Goal: Check status: Check status

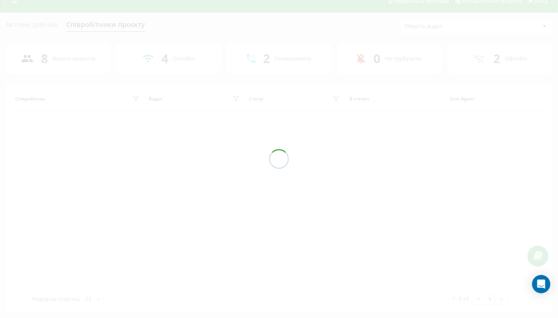
scroll to position [10, 0]
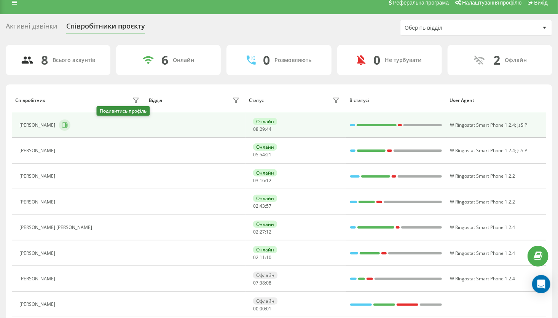
click at [68, 125] on icon at bounding box center [65, 125] width 6 height 6
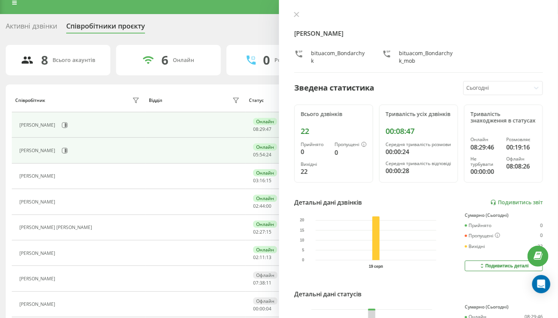
click at [57, 149] on div "[PERSON_NAME]" at bounding box center [38, 150] width 38 height 5
click at [68, 150] on icon at bounding box center [65, 151] width 6 height 6
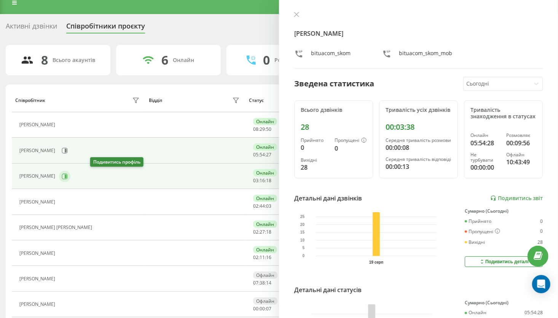
click at [67, 177] on icon at bounding box center [66, 176] width 2 height 4
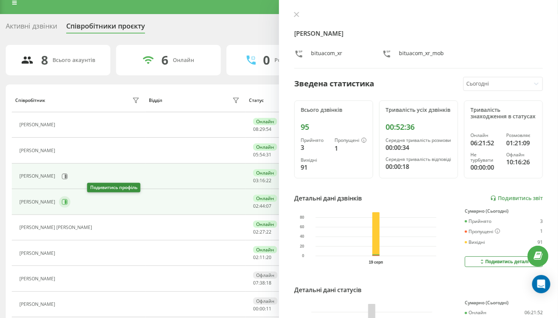
click at [67, 201] on icon at bounding box center [66, 202] width 2 height 4
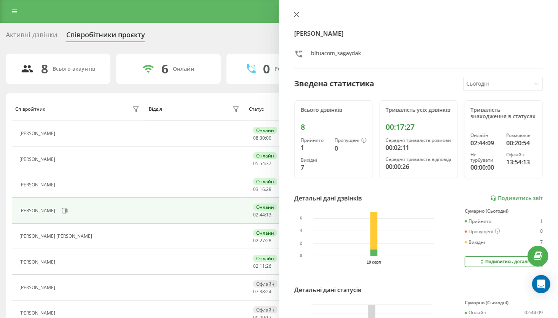
click at [297, 15] on icon at bounding box center [296, 14] width 5 height 5
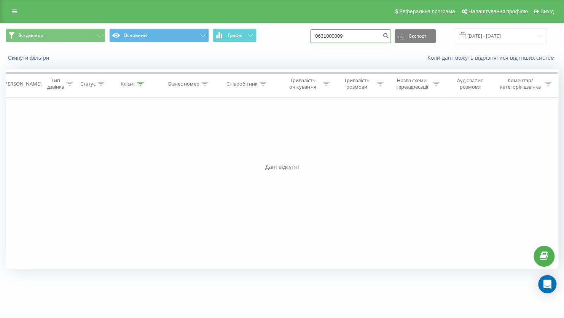
drag, startPoint x: 355, startPoint y: 40, endPoint x: 314, endPoint y: 40, distance: 41.9
click at [314, 40] on div "Всі дзвінки Основний Графік 0631000009 Експорт .csv .xls .xlsx 19.05.2025 - 19.…" at bounding box center [282, 36] width 553 height 15
paste input "+380684065976"
drag, startPoint x: 334, startPoint y: 37, endPoint x: 322, endPoint y: 37, distance: 11.8
click at [322, 37] on input "+380684065976" at bounding box center [350, 36] width 81 height 14
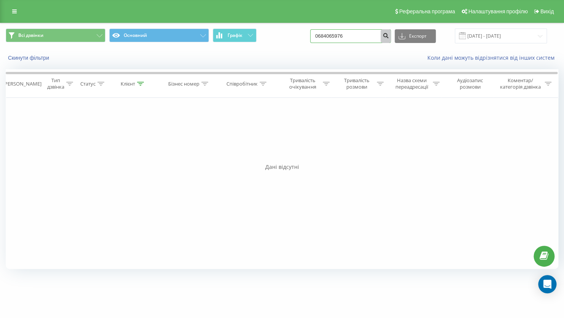
type input "0684065976"
click at [389, 37] on icon "submit" at bounding box center [385, 34] width 6 height 5
